Goal: Transaction & Acquisition: Purchase product/service

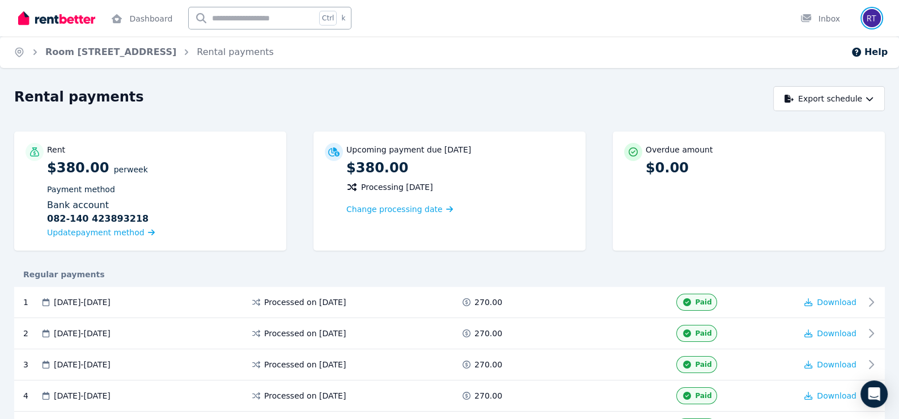
click at [879, 17] on img "button" at bounding box center [872, 18] width 18 height 18
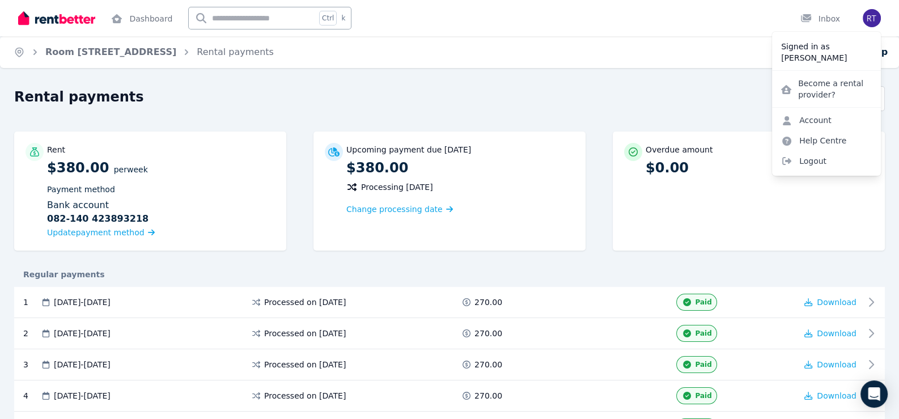
click at [589, 85] on div "Home Room [GEOGRAPHIC_DATA], Bondi Rental payments Help Rental payments Export …" at bounding box center [449, 209] width 899 height 419
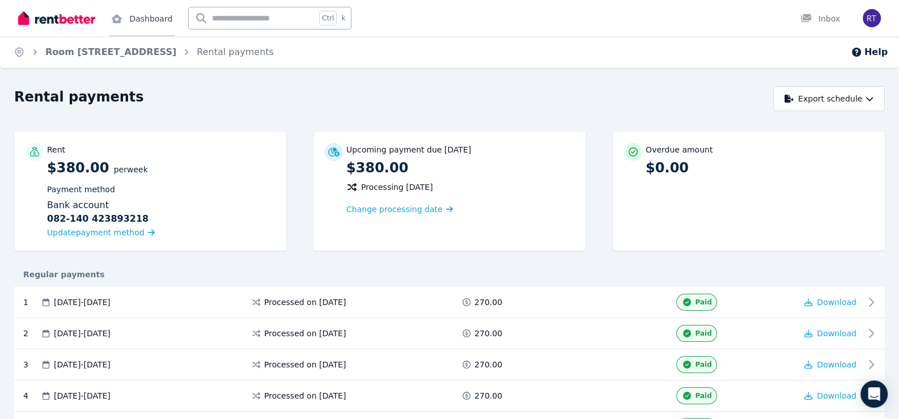
click at [154, 14] on link "Dashboard" at bounding box center [142, 18] width 66 height 36
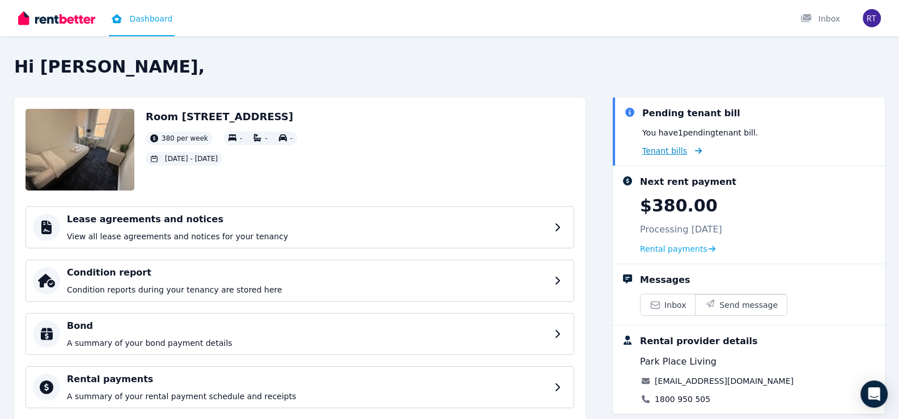
click at [672, 152] on span "Tenant bills" at bounding box center [664, 150] width 45 height 11
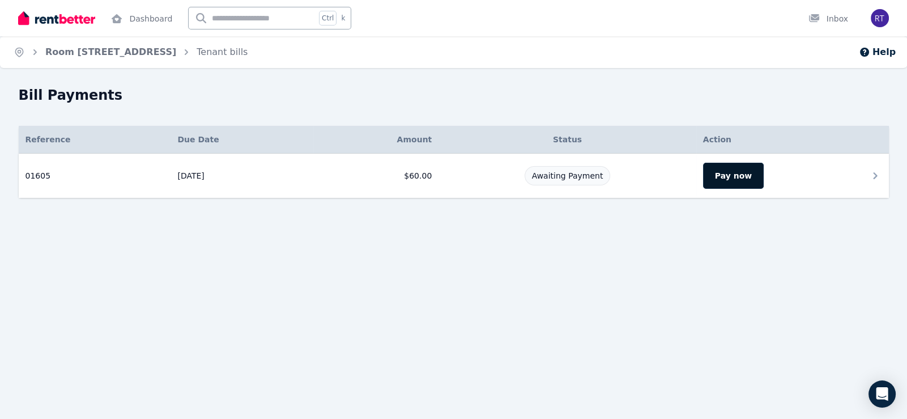
click at [734, 171] on button "Pay now" at bounding box center [733, 176] width 61 height 26
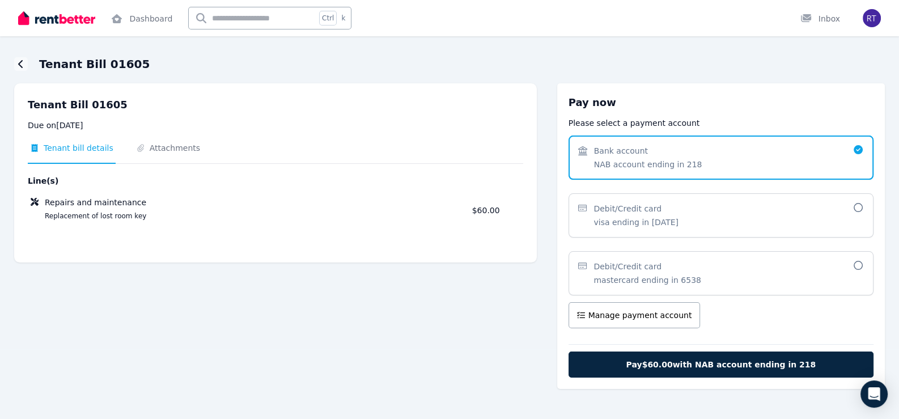
scroll to position [70, 0]
click at [774, 364] on span "Pay $60.00 with NAB account ending in 218" at bounding box center [721, 363] width 190 height 11
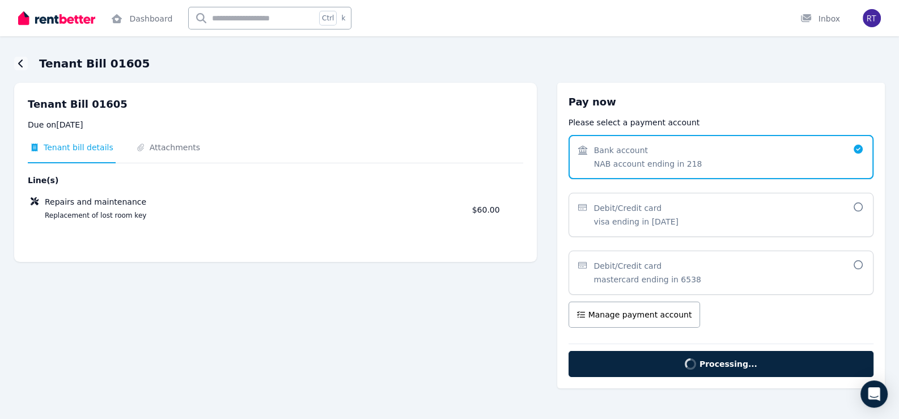
scroll to position [0, 0]
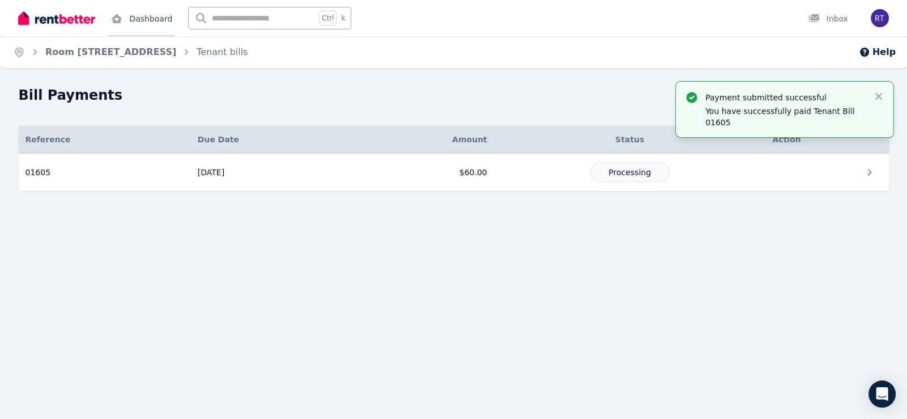
click at [133, 23] on link "Dashboard" at bounding box center [142, 18] width 66 height 36
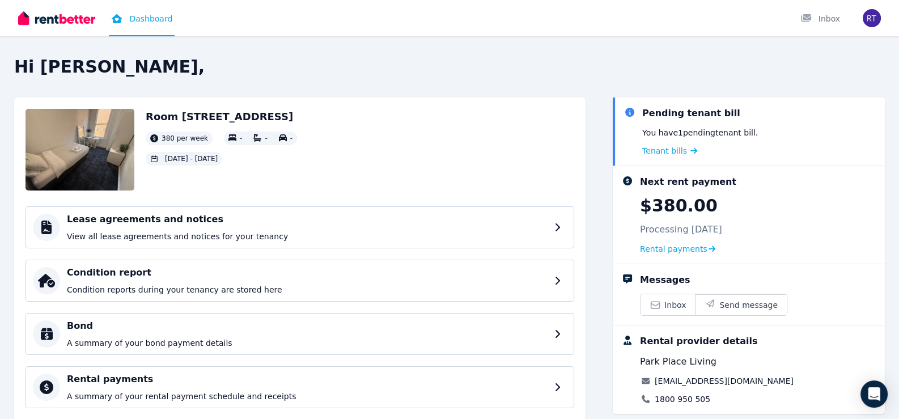
click at [108, 138] on img at bounding box center [80, 150] width 109 height 82
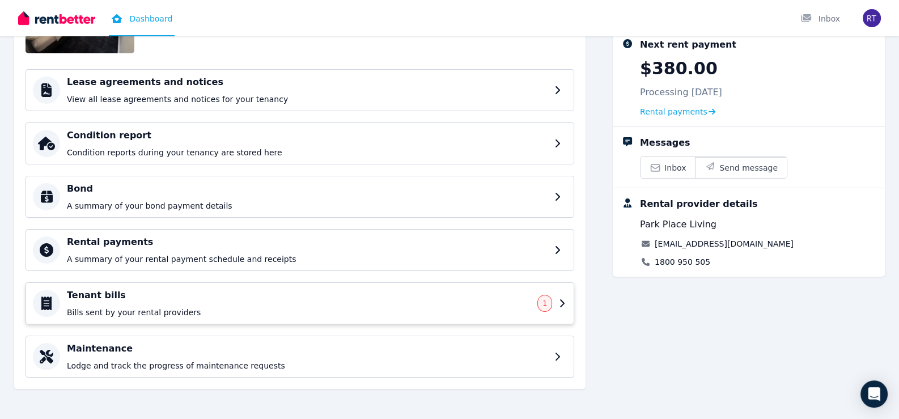
click at [567, 307] on div "Tenant bills Bills sent by your rental providers 1" at bounding box center [300, 303] width 549 height 42
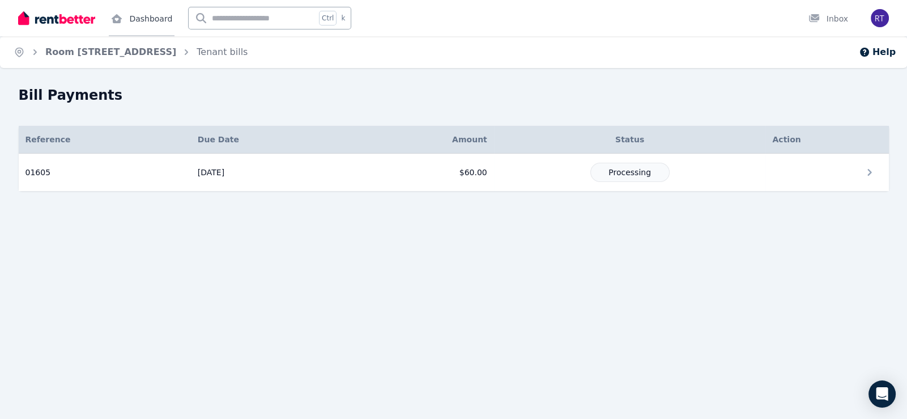
click at [152, 23] on link "Dashboard" at bounding box center [142, 18] width 66 height 36
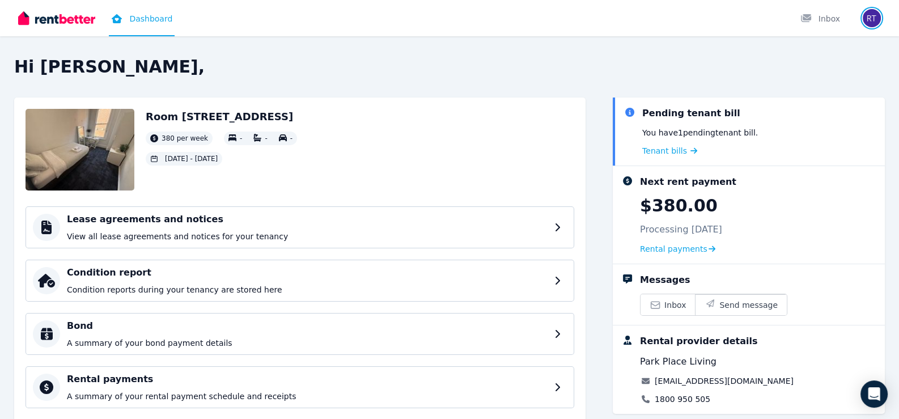
click at [874, 10] on img "button" at bounding box center [872, 18] width 18 height 18
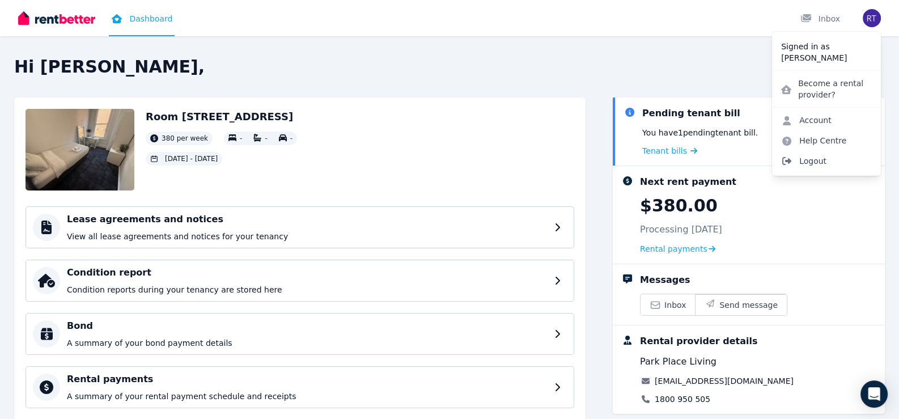
click at [792, 167] on span "Logout" at bounding box center [826, 161] width 109 height 20
